Goal: Transaction & Acquisition: Book appointment/travel/reservation

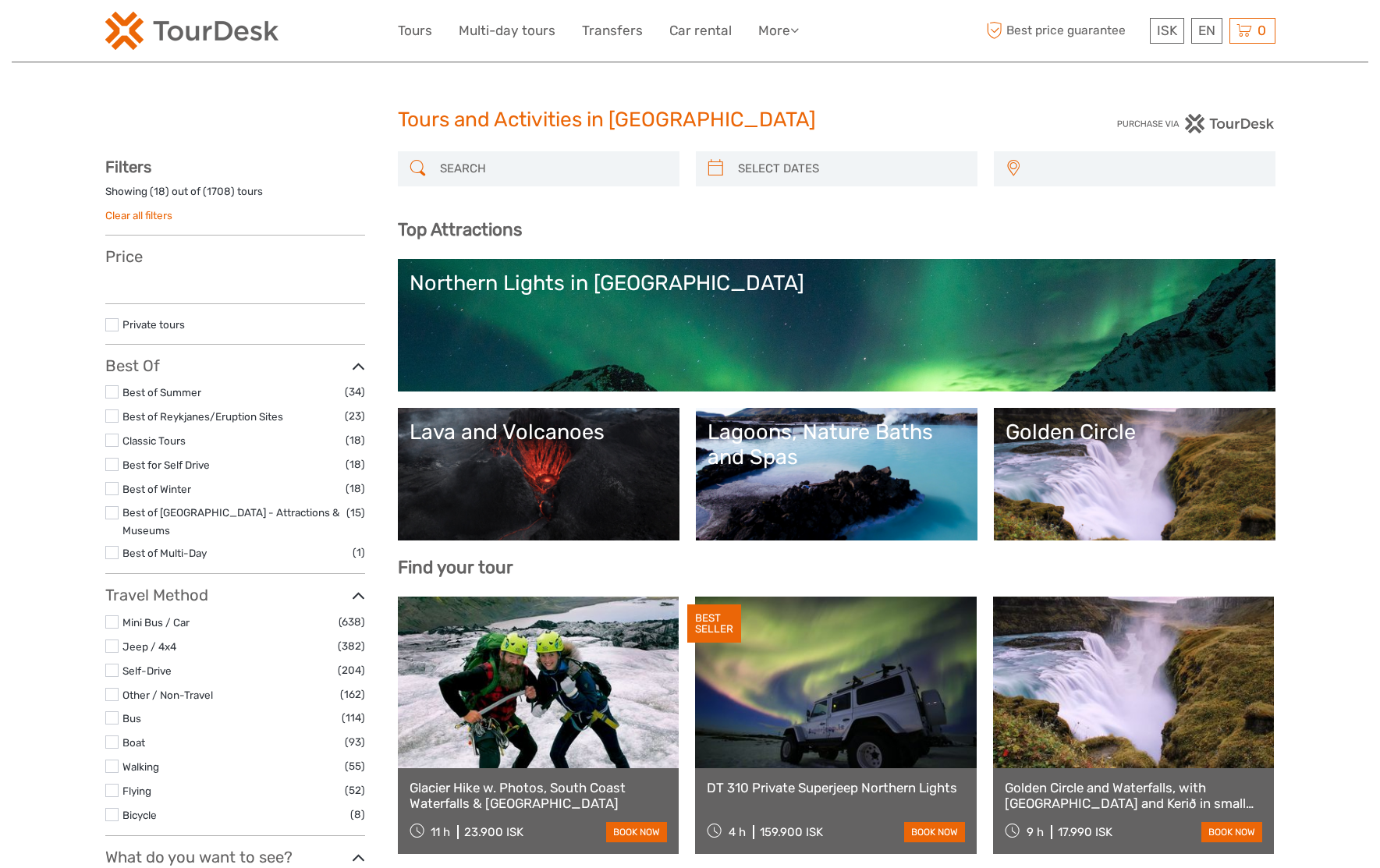
select select
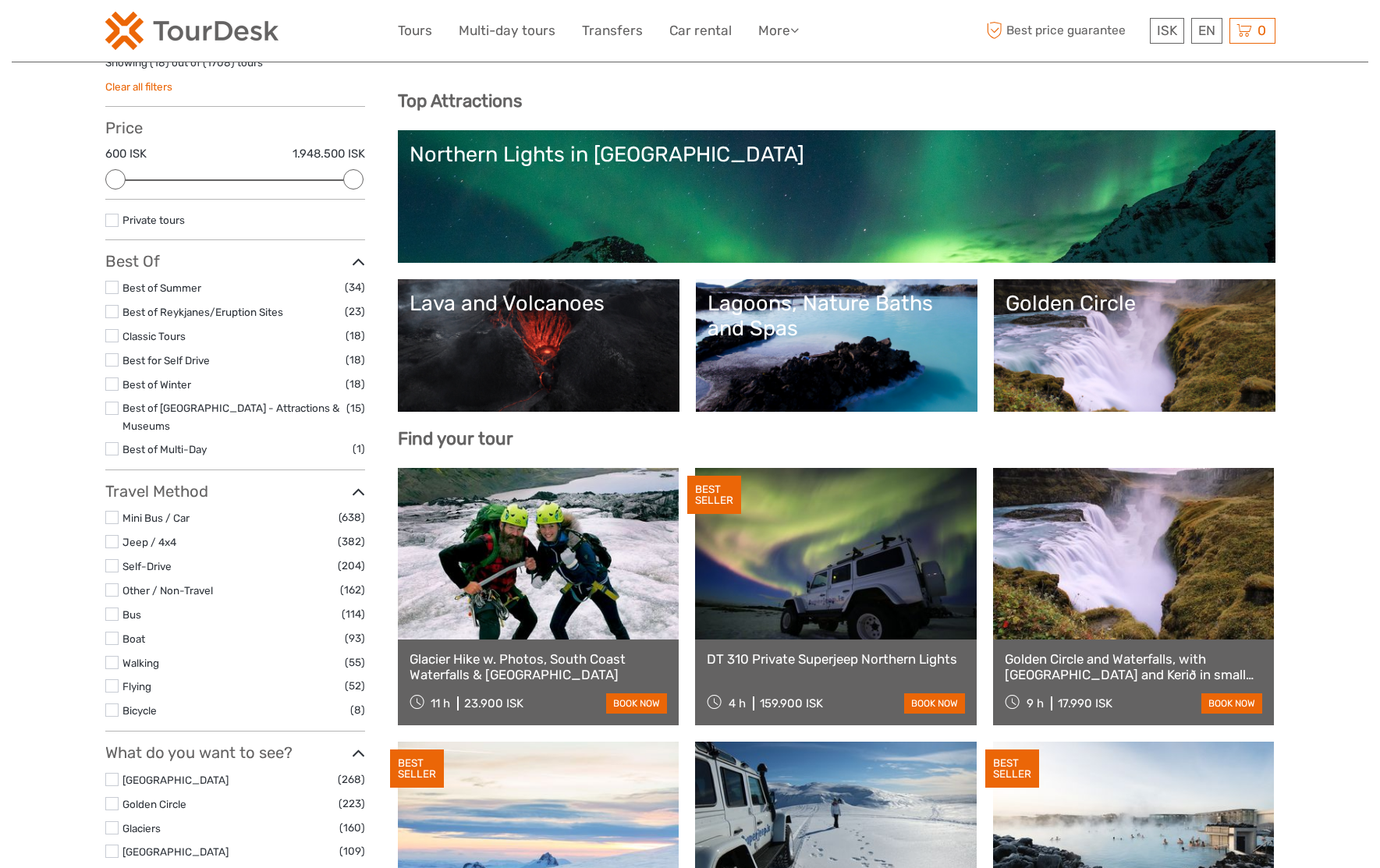
scroll to position [156, 0]
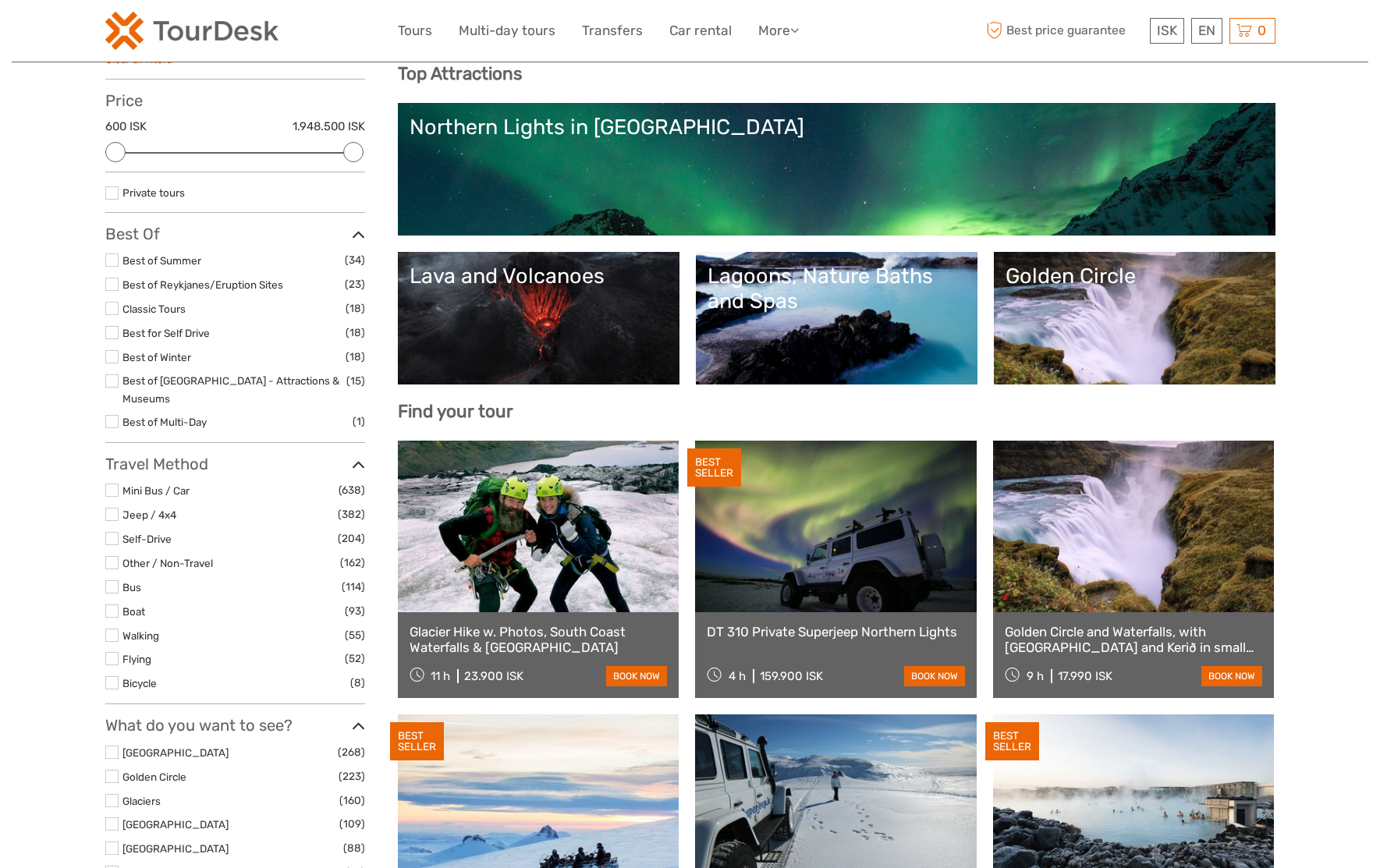
click at [533, 518] on link at bounding box center [539, 526] width 281 height 171
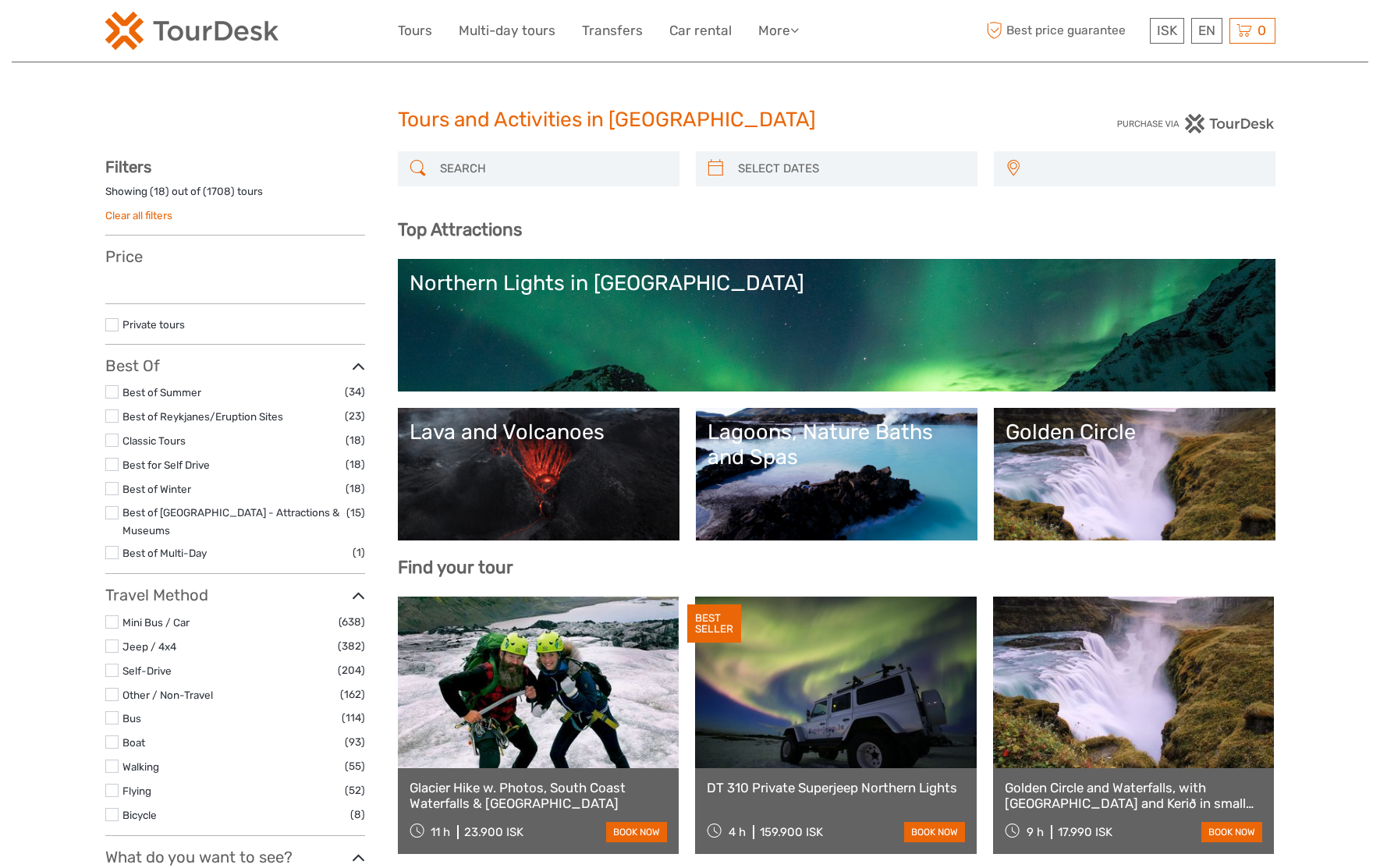
select select
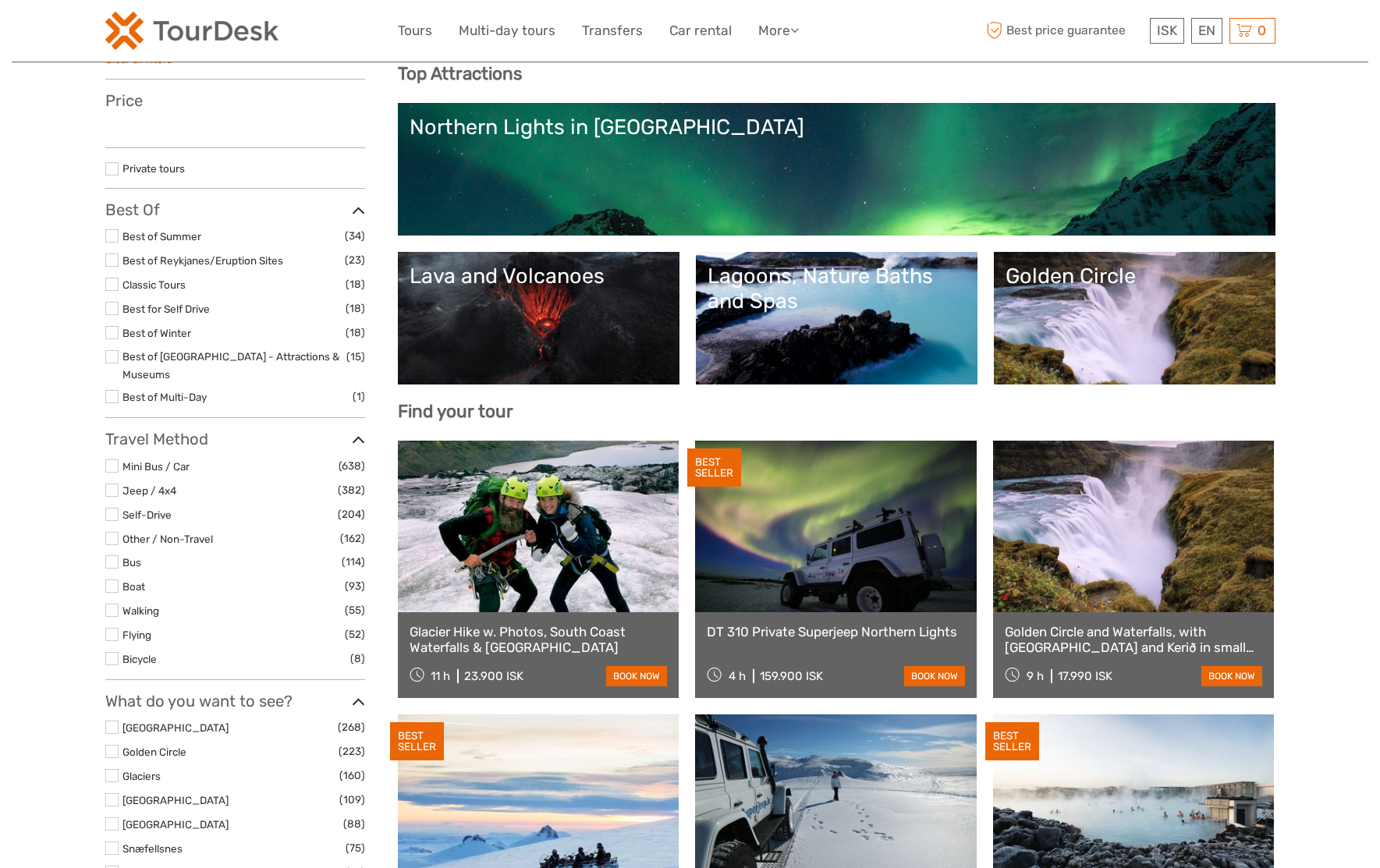
select select
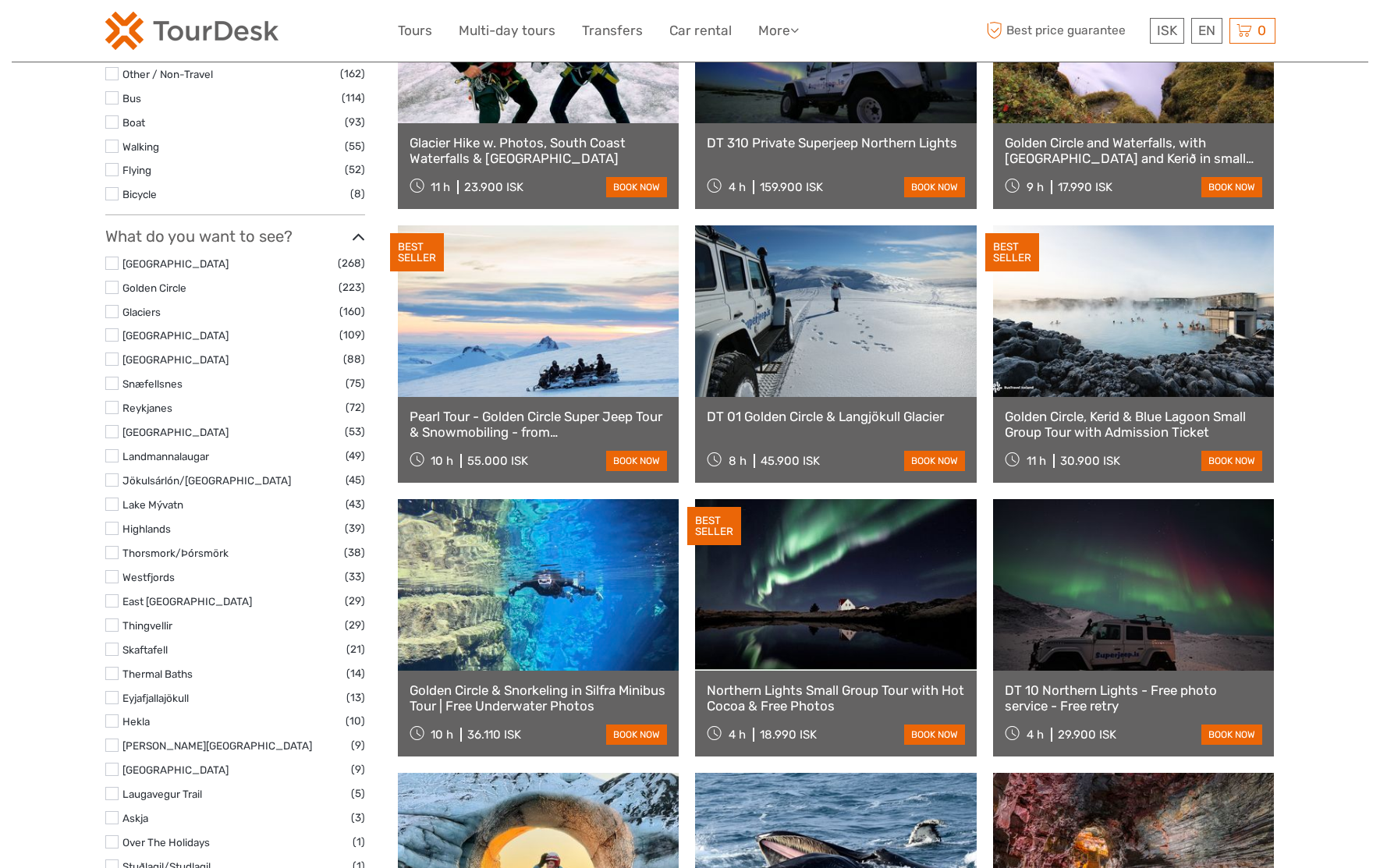
scroll to position [701, 0]
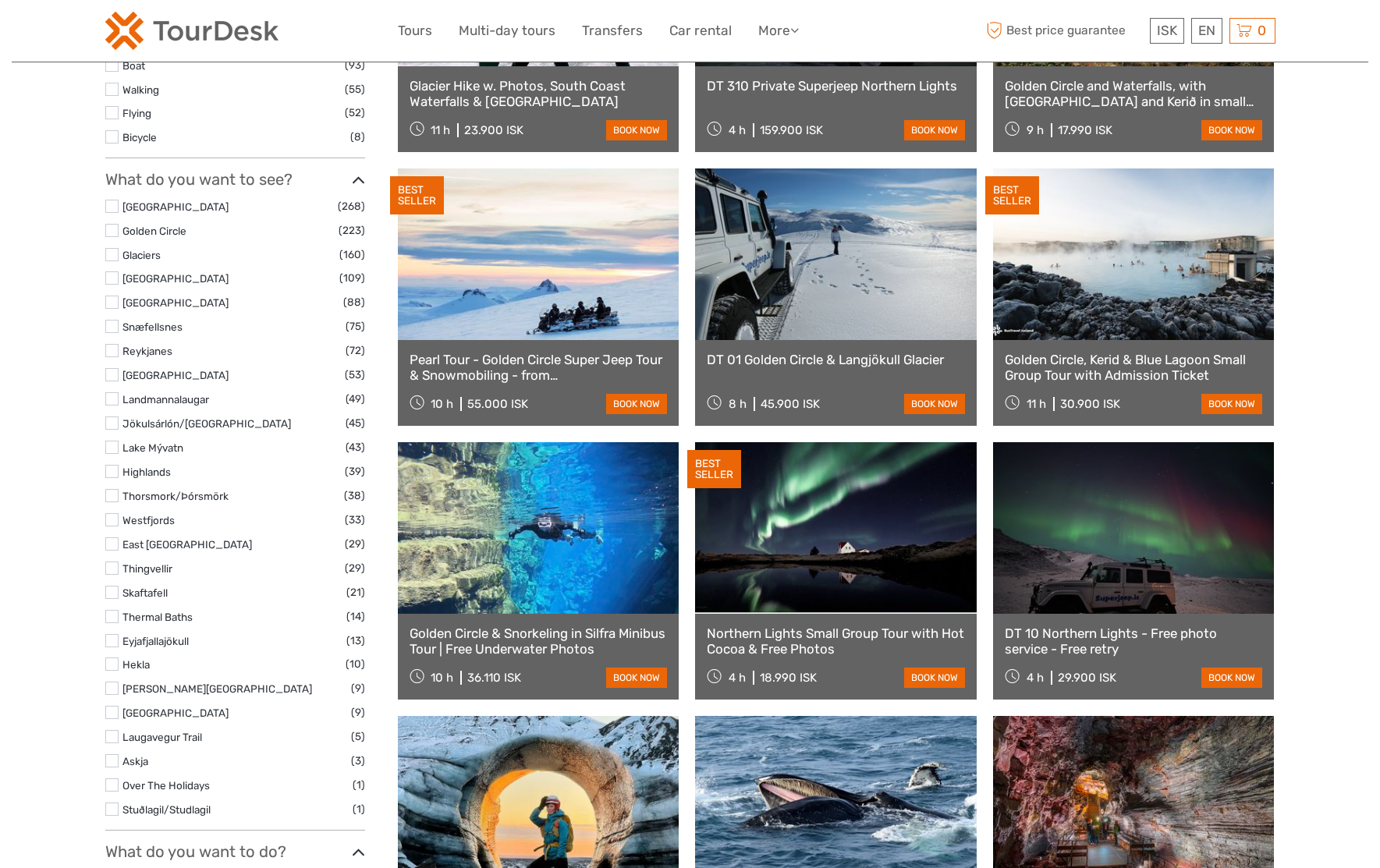
click at [545, 532] on link at bounding box center [539, 528] width 281 height 171
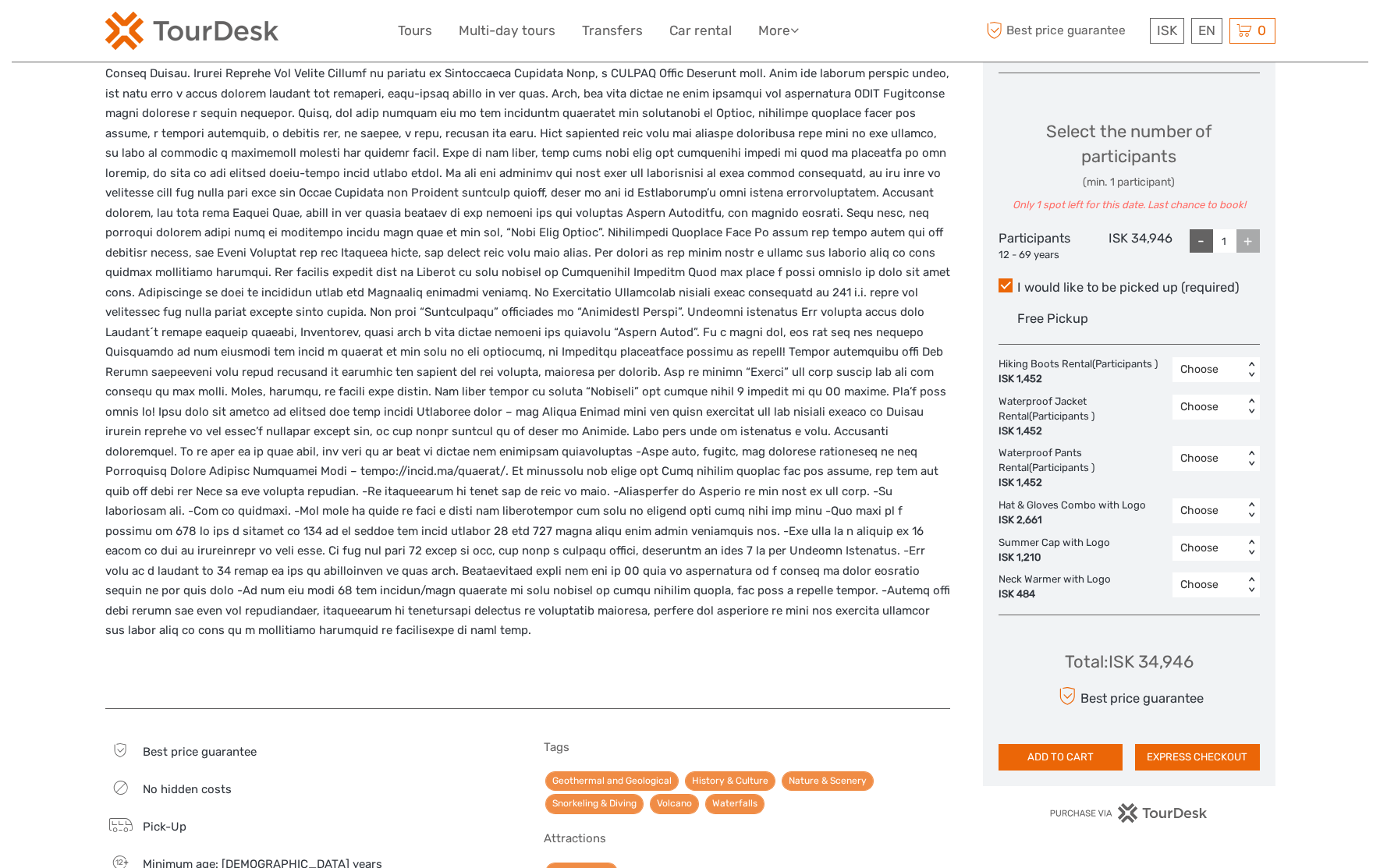
scroll to position [701, 0]
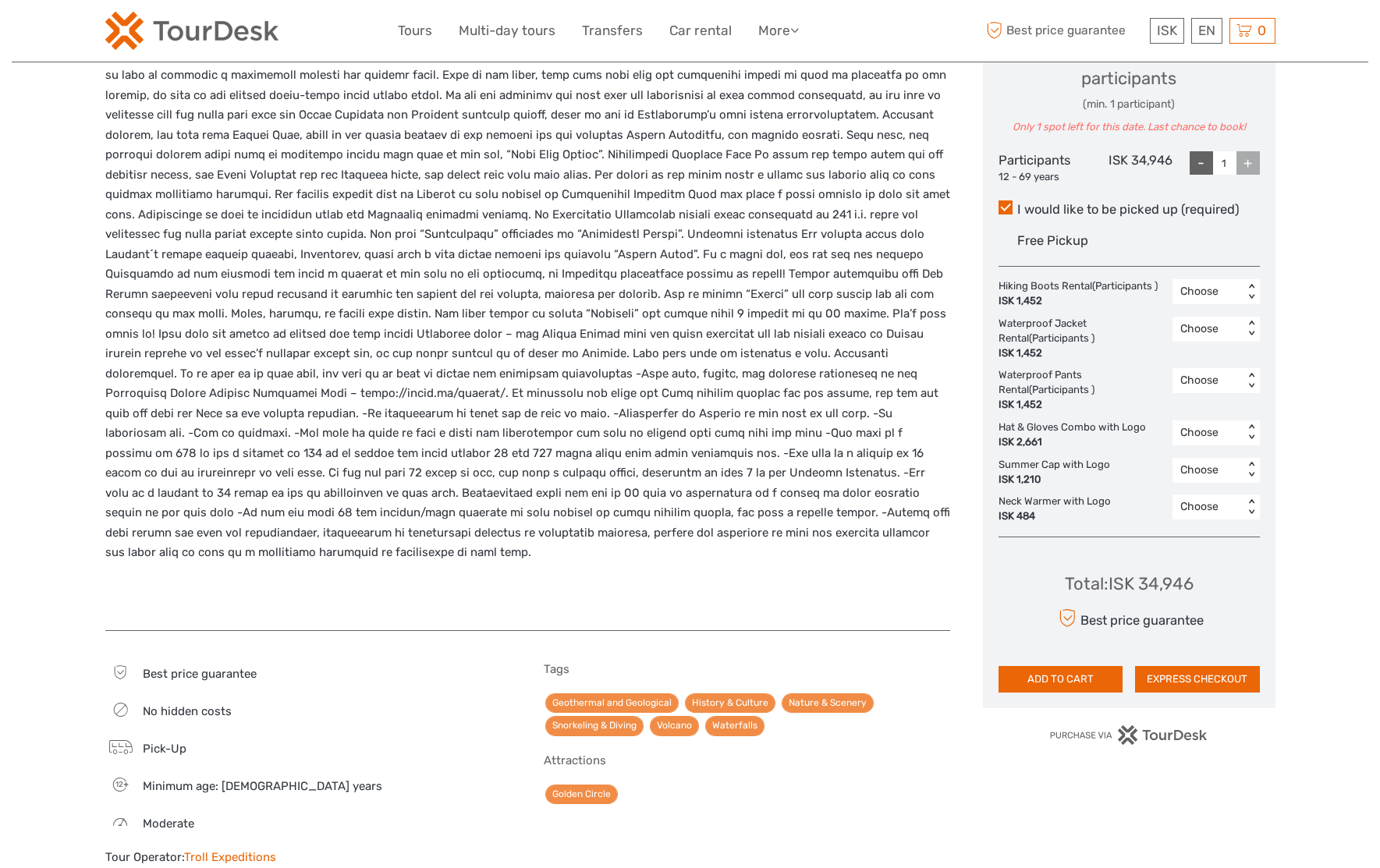
drag, startPoint x: 556, startPoint y: 534, endPoint x: 564, endPoint y: 525, distance: 12.0
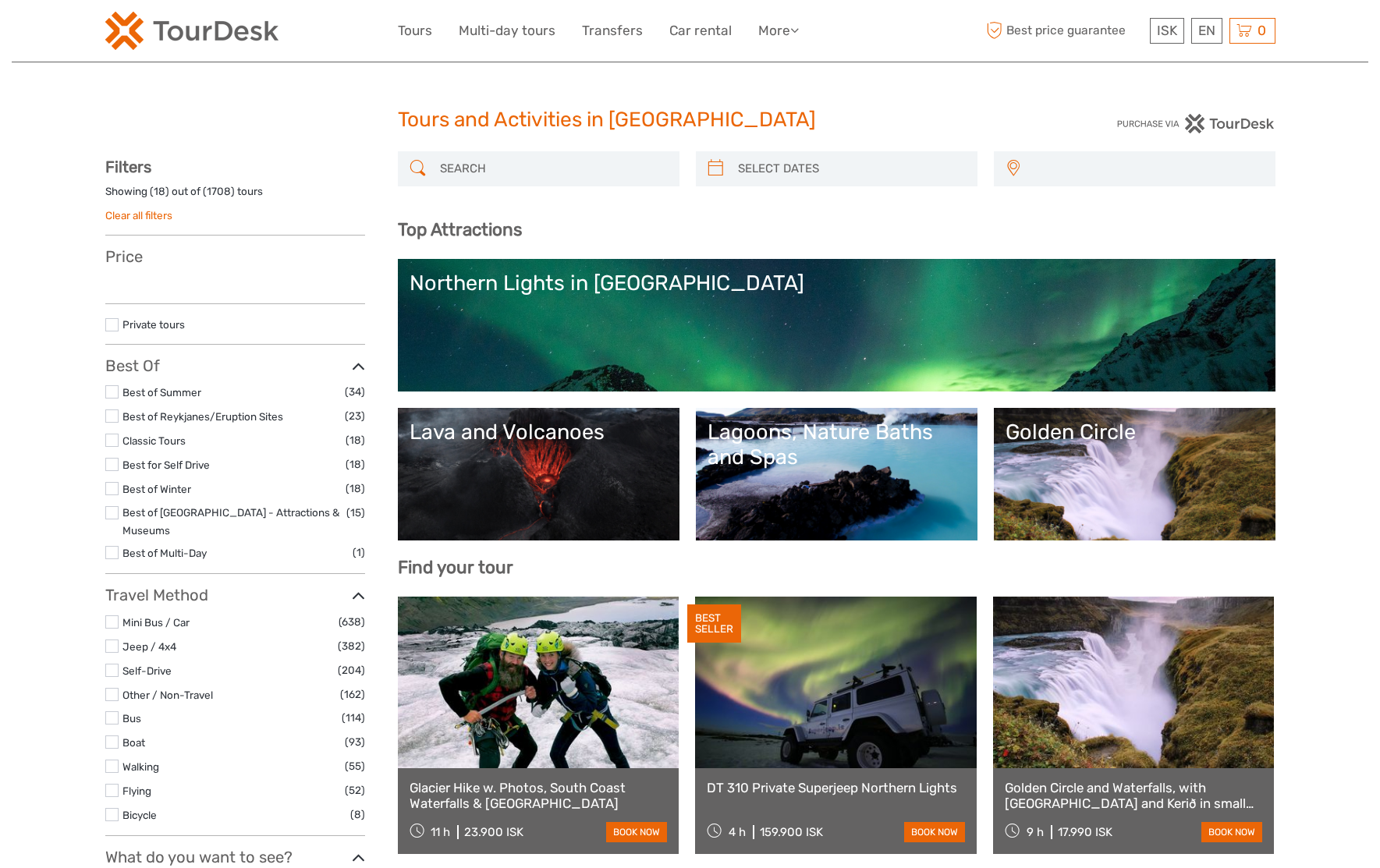
select select
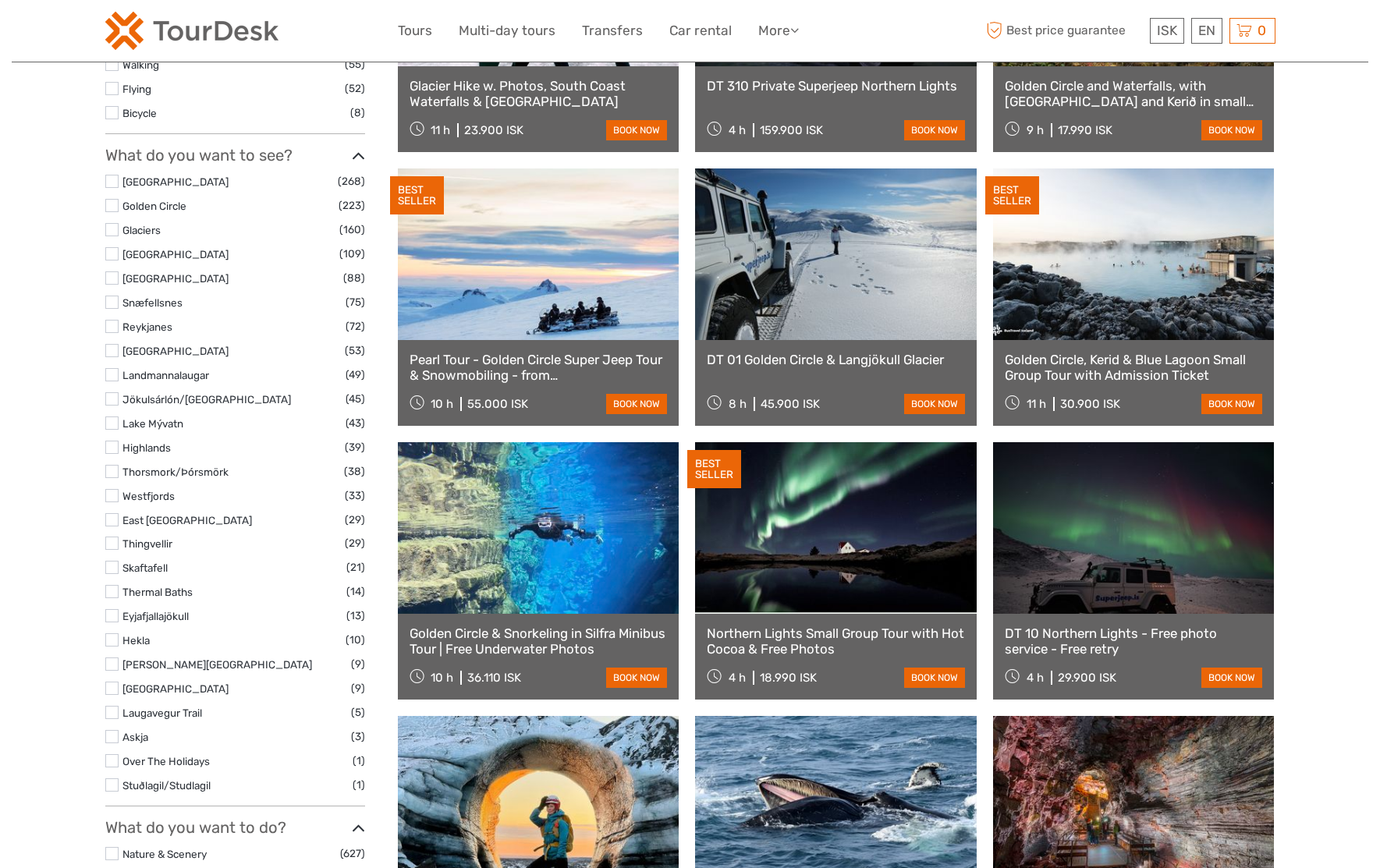
select select
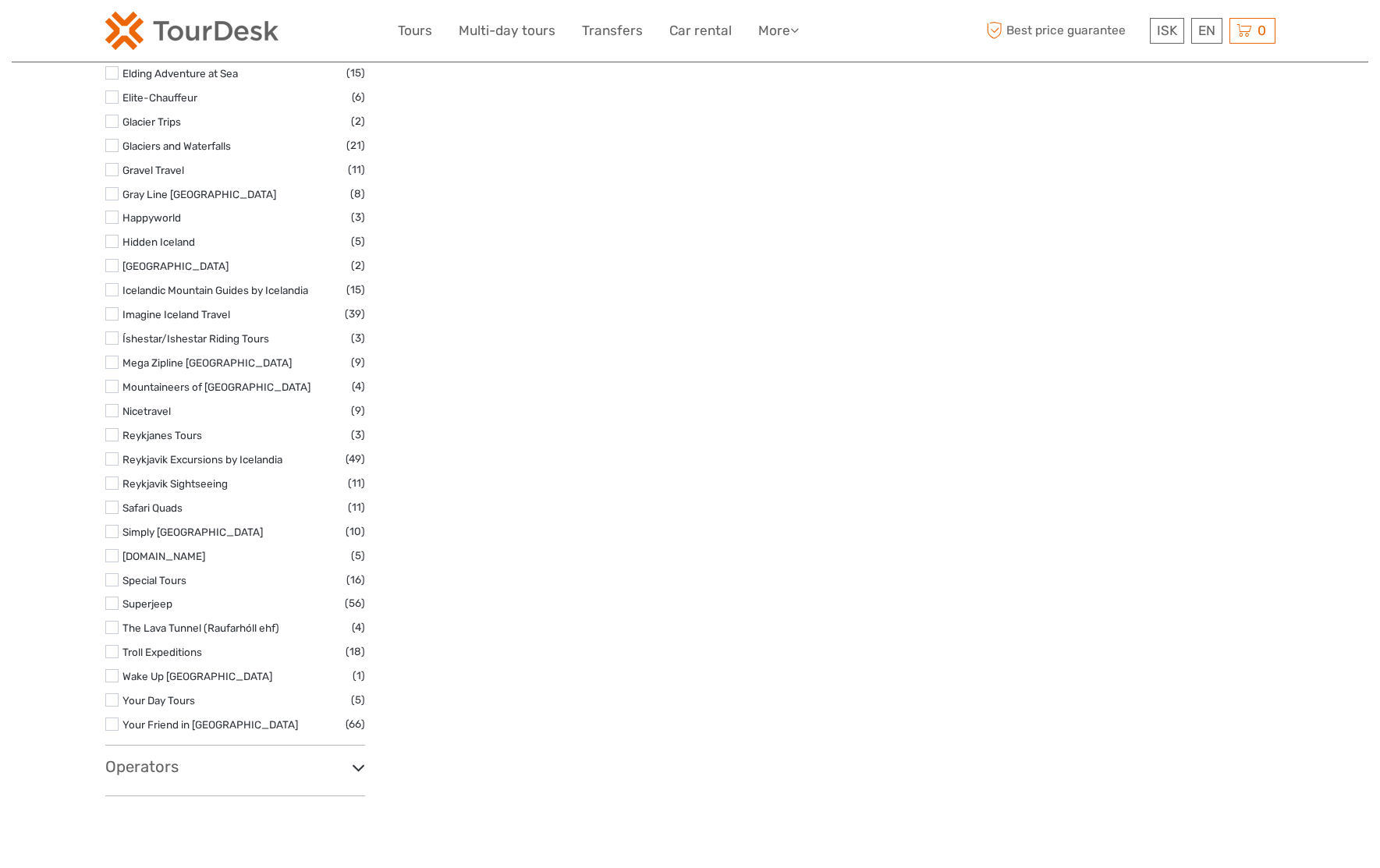
scroll to position [2261, 0]
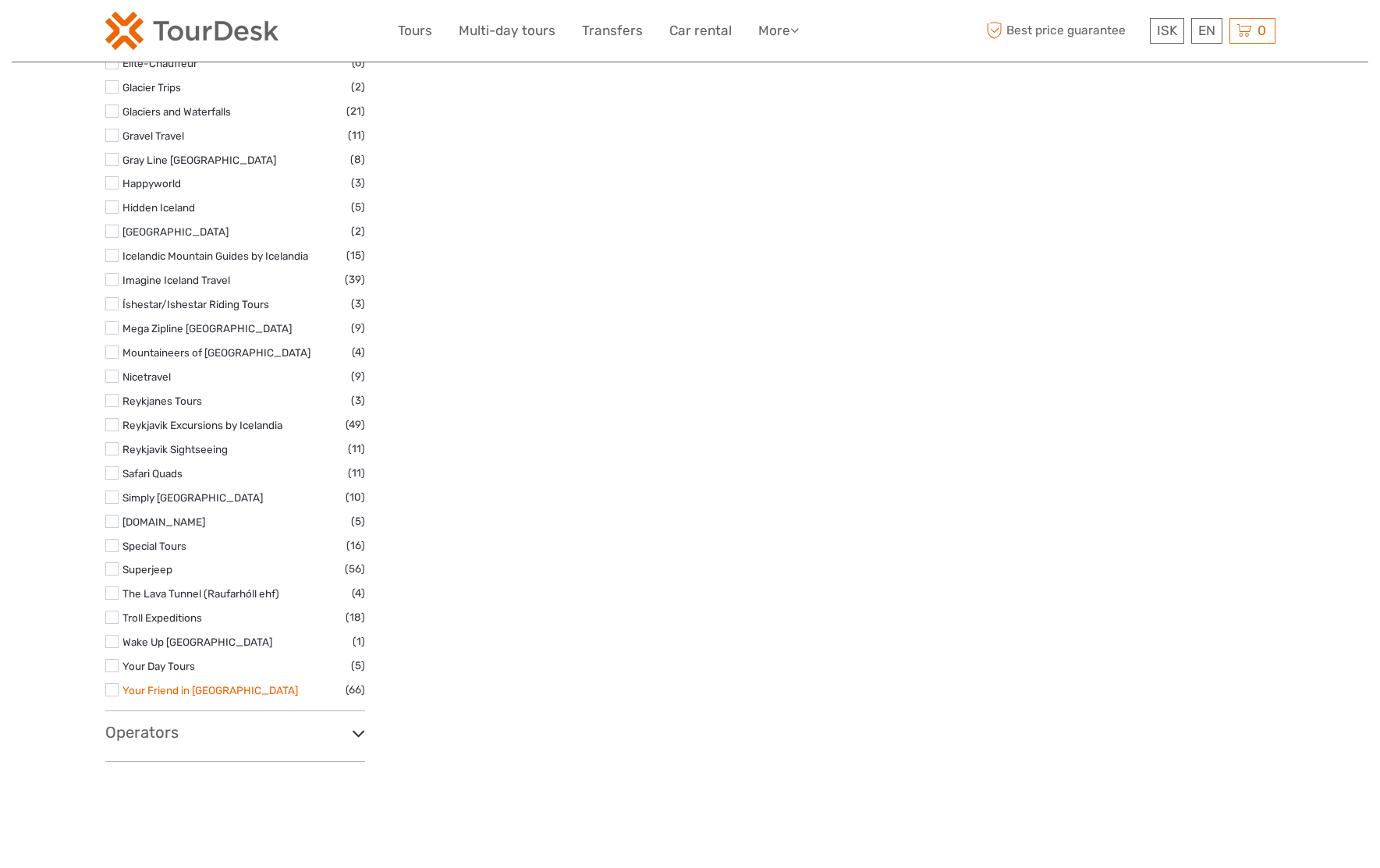
click at [179, 684] on link "Your Friend in [GEOGRAPHIC_DATA]" at bounding box center [210, 690] width 175 height 13
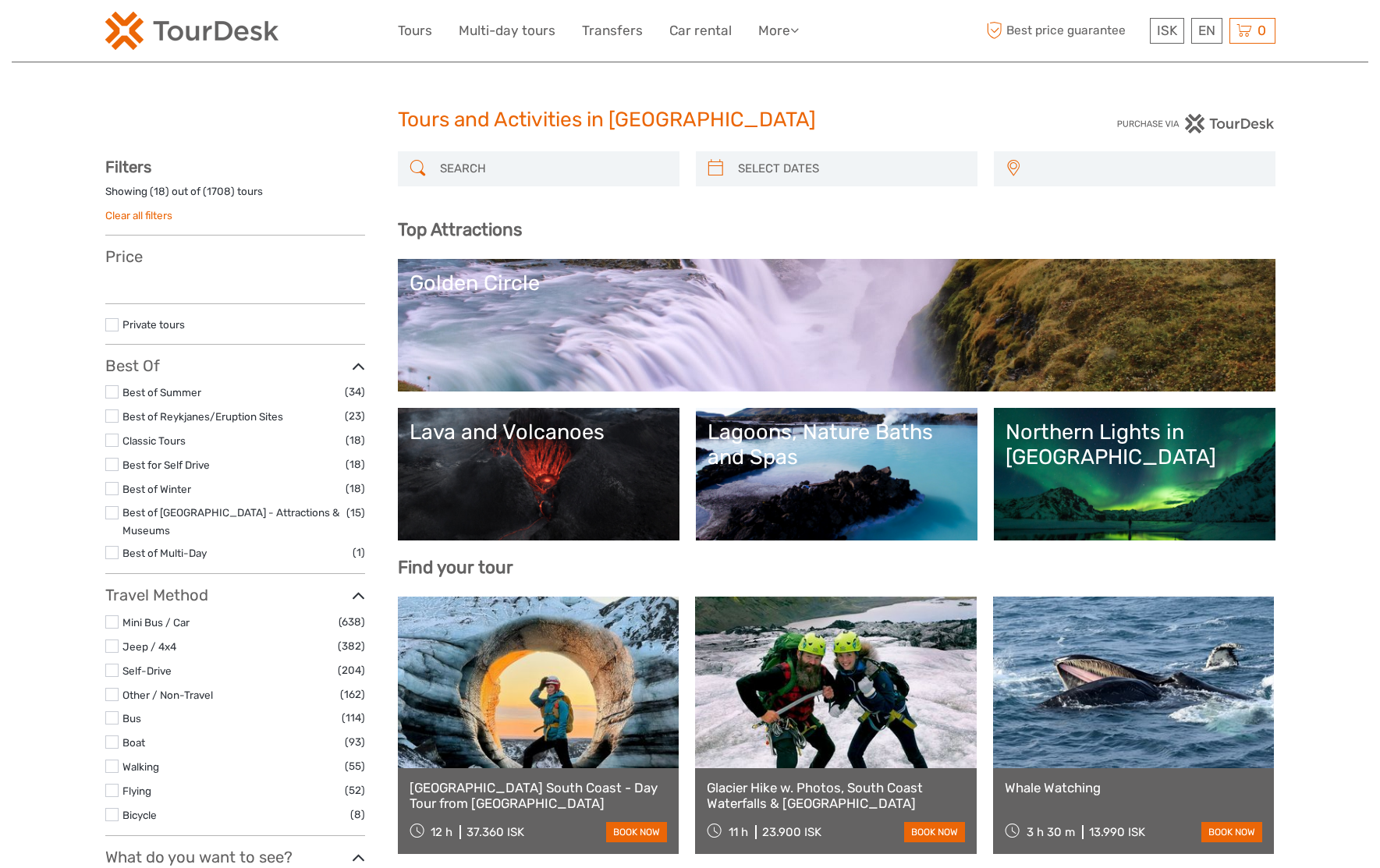
select select
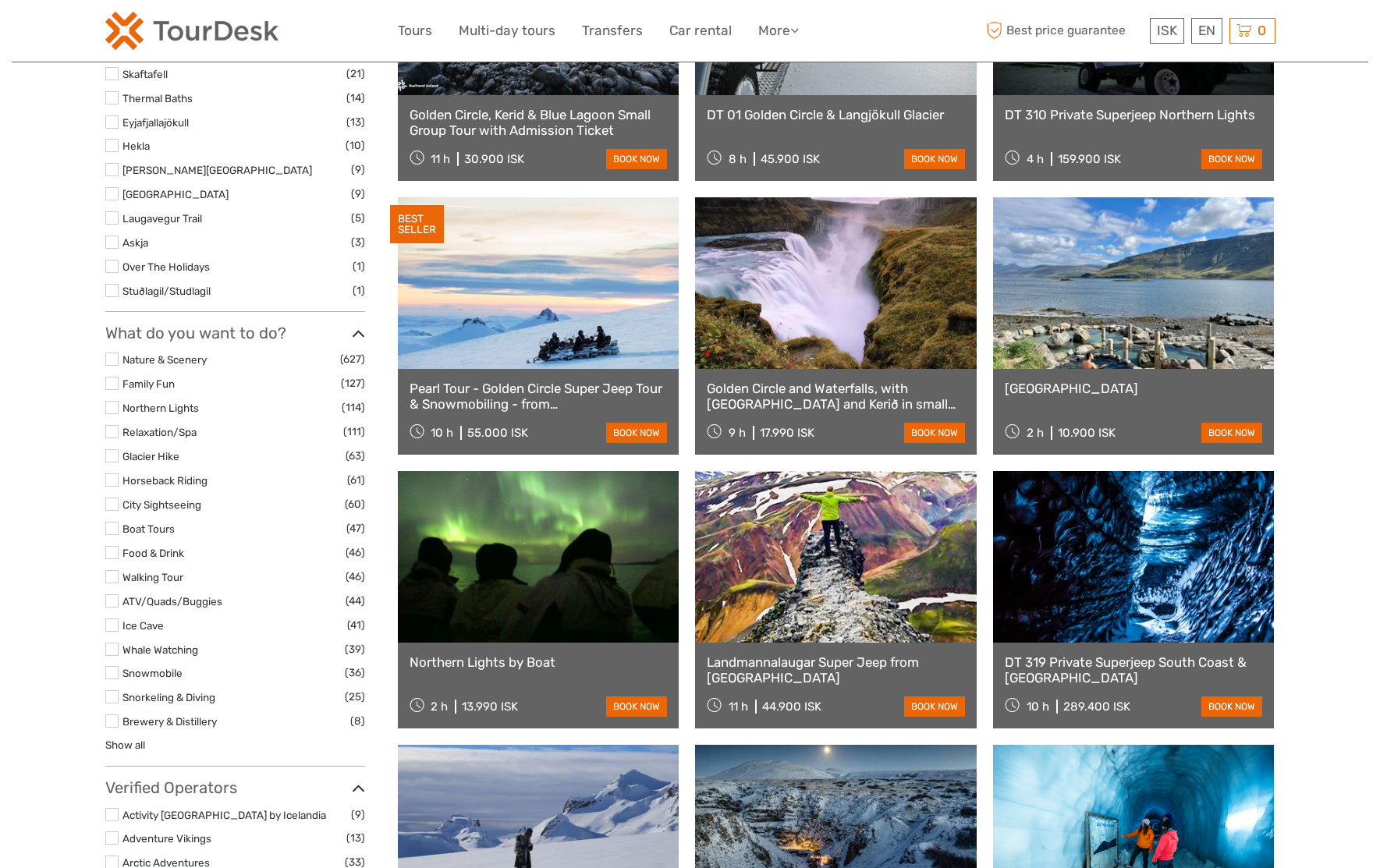
scroll to position [1248, 0]
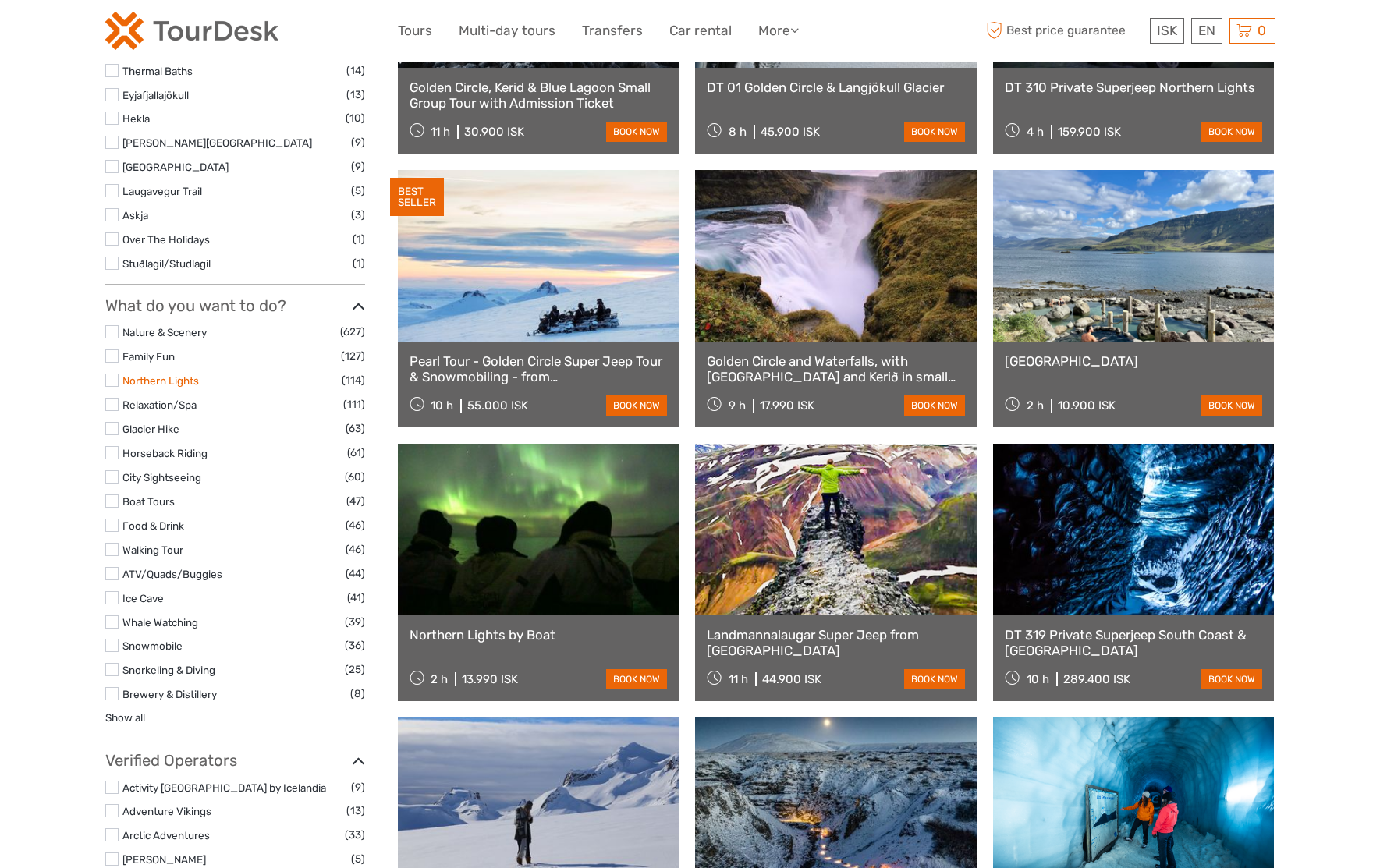
click at [149, 374] on link "Northern Lights" at bounding box center [160, 380] width 76 height 13
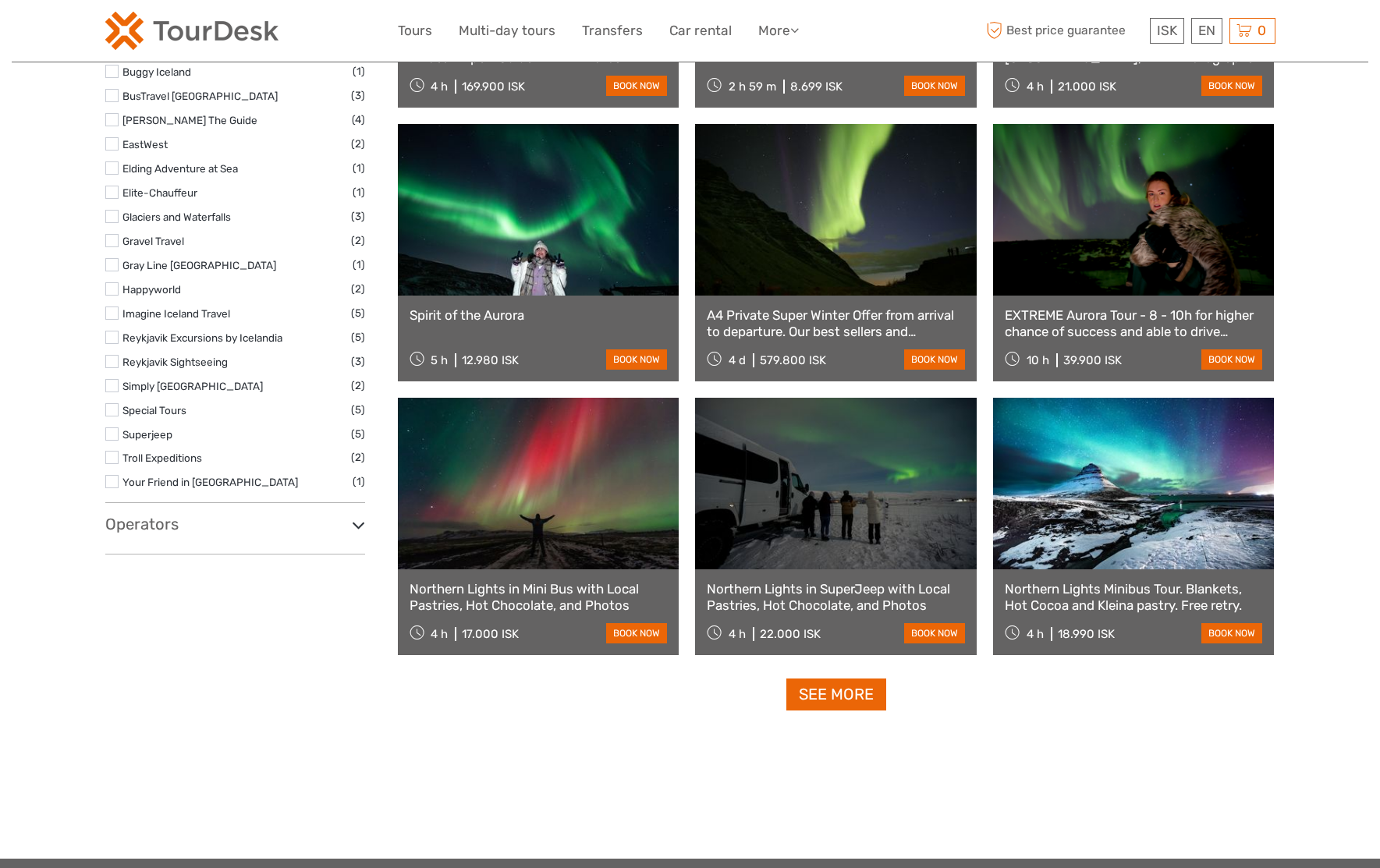
scroll to position [1258, 0]
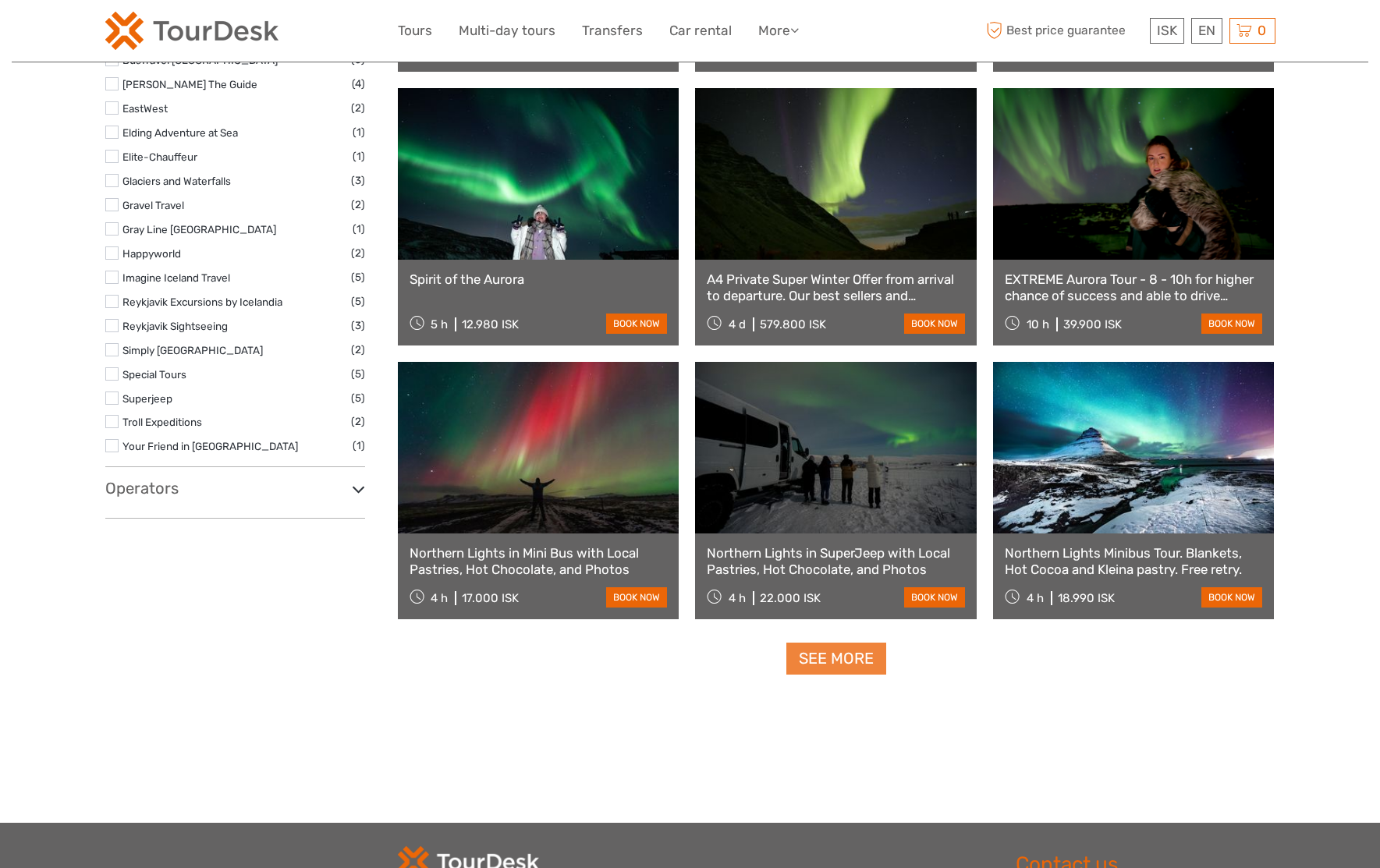
click at [853, 653] on link "See more" at bounding box center [836, 658] width 100 height 32
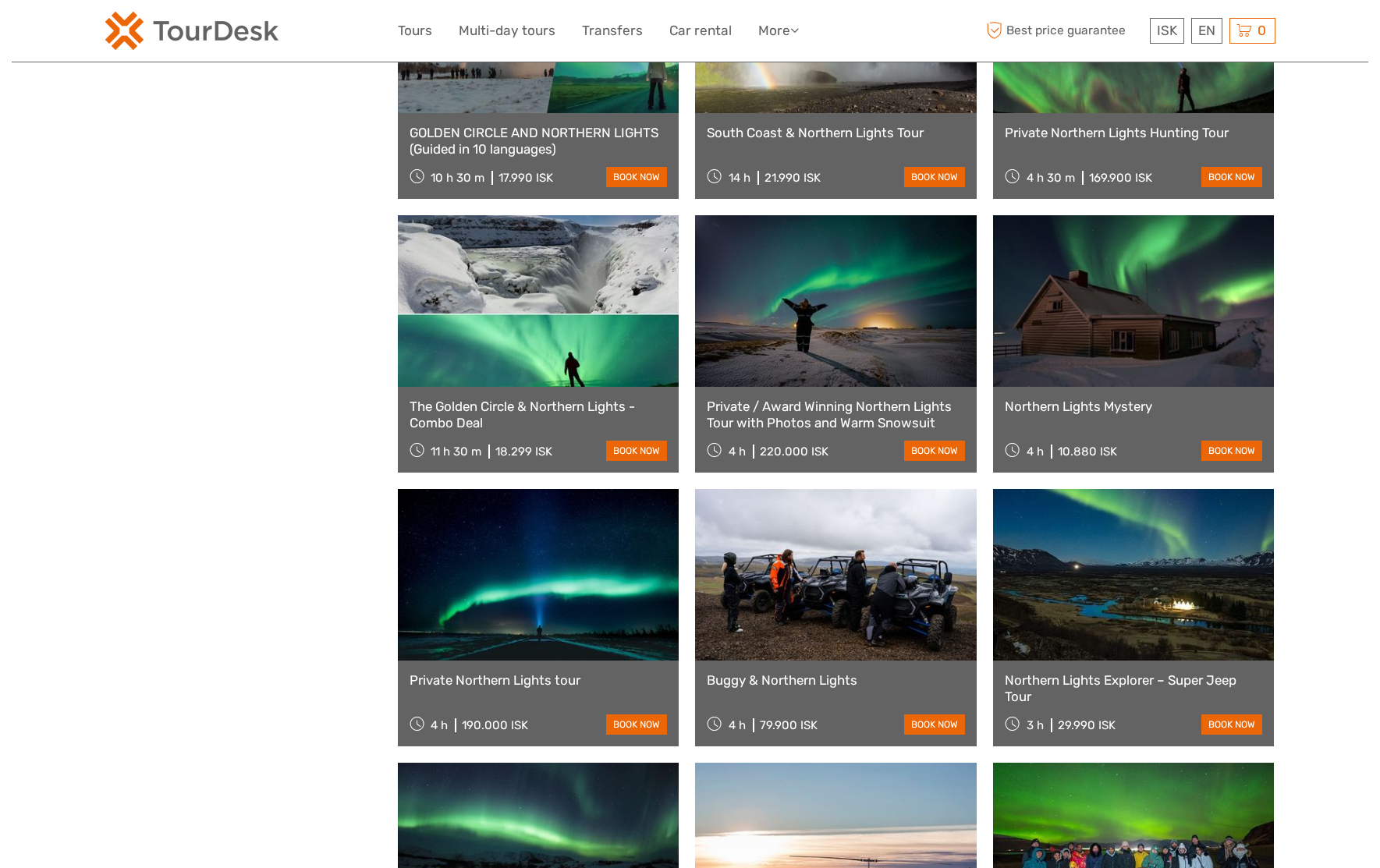
scroll to position [2506, 0]
